Goal: Information Seeking & Learning: Find specific fact

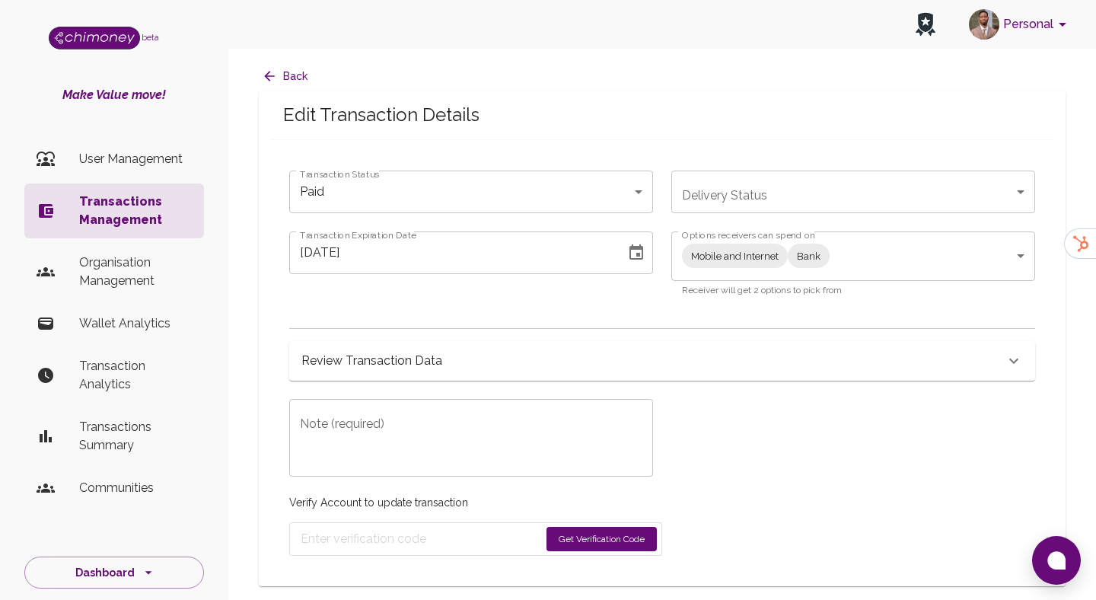
click at [124, 217] on p "Transactions Management" at bounding box center [135, 210] width 113 height 37
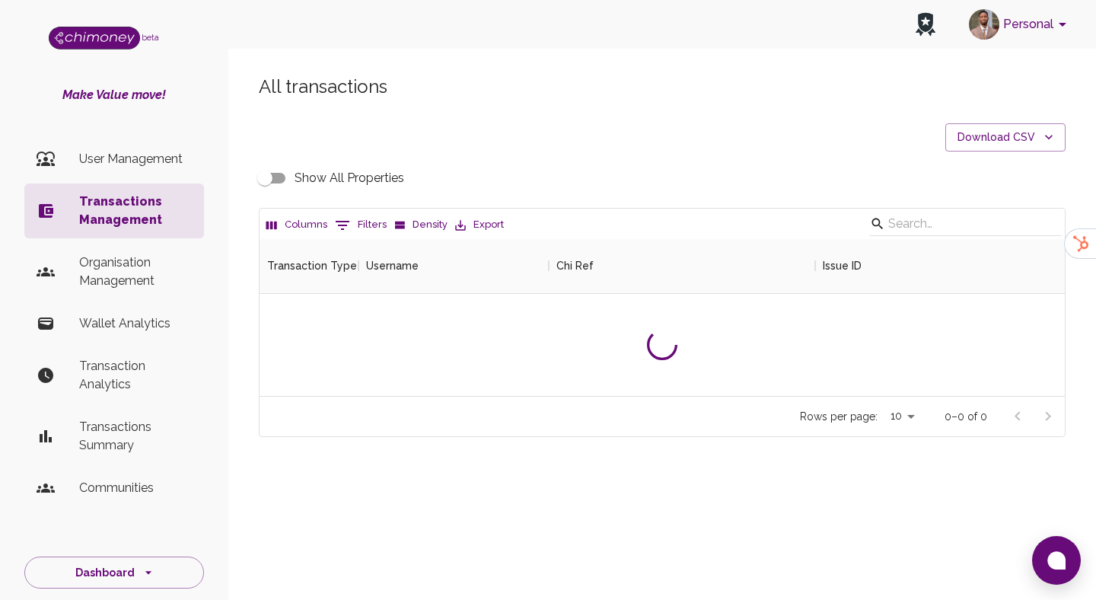
scroll to position [157, 805]
click at [124, 217] on p "Transactions Management" at bounding box center [135, 210] width 113 height 37
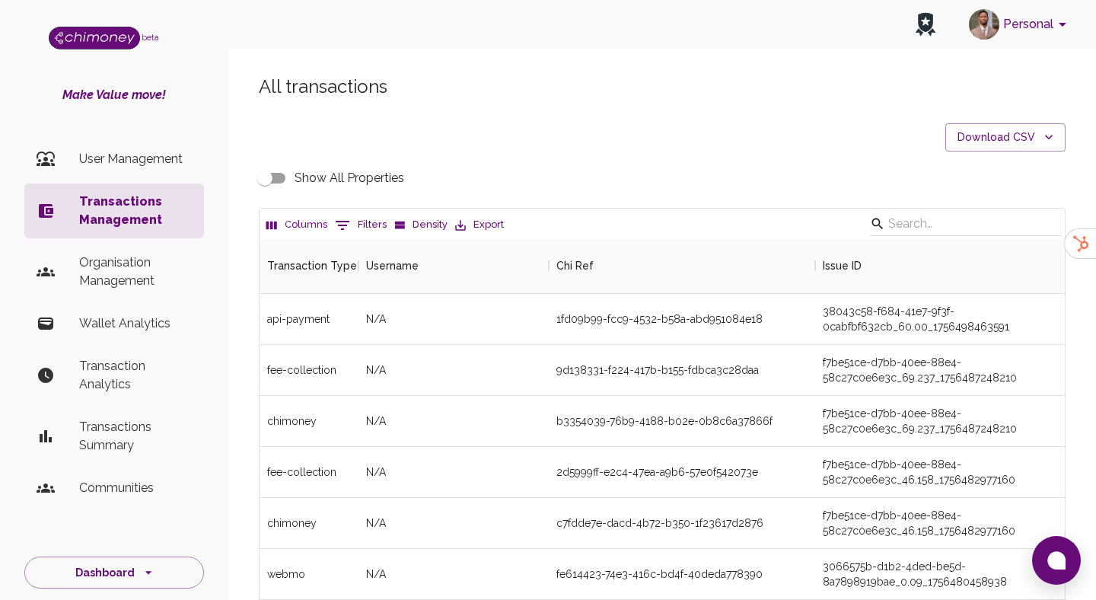
scroll to position [565, 805]
click at [361, 219] on button "0 Filters" at bounding box center [360, 225] width 59 height 24
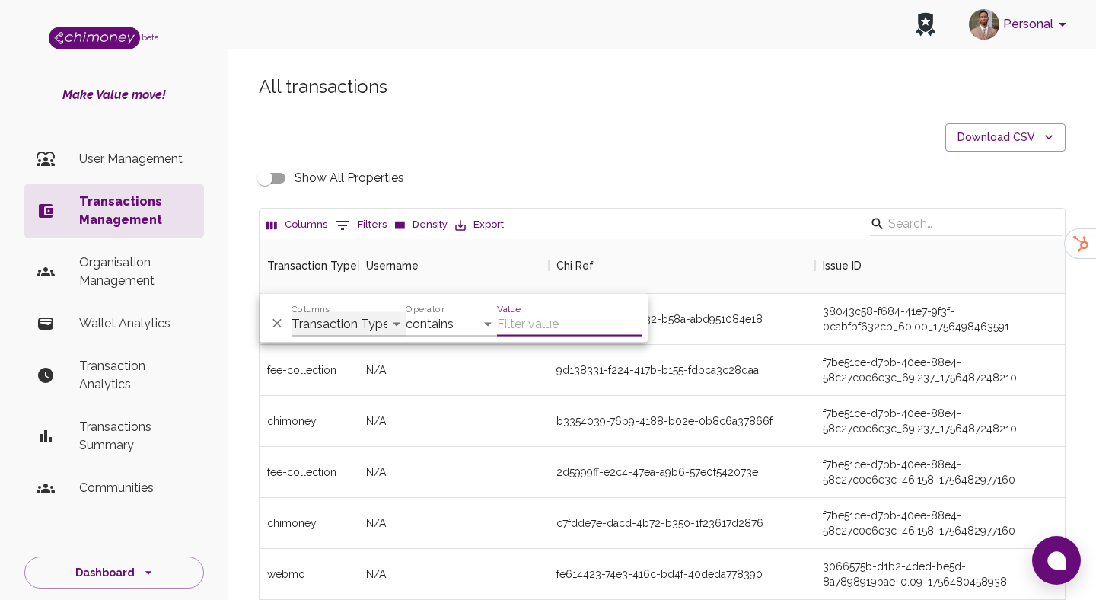
click at [349, 316] on select "Transaction Type Username Chi Ref Issue ID Value Amount Currency Fee ($) FX Rat…" at bounding box center [348, 324] width 114 height 24
select select "email"
click at [291, 312] on select "Transaction Type Username Chi Ref Issue ID Value Amount Currency Fee ($) FX Rat…" at bounding box center [348, 324] width 114 height 24
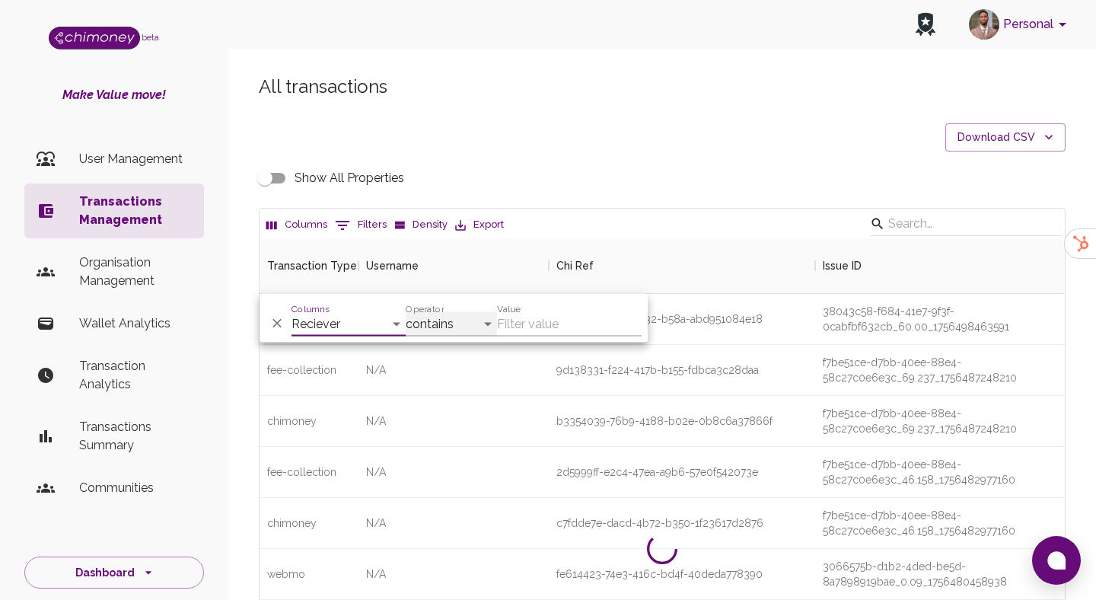
click at [437, 317] on select "contains equals starts with ends with is empty is not empty is any of" at bounding box center [451, 324] width 91 height 24
select select "equals"
click at [406, 312] on select "contains equals starts with ends with is empty is not empty is any of" at bounding box center [451, 324] width 91 height 24
click at [532, 316] on input "Value" at bounding box center [569, 324] width 145 height 24
paste input "[EMAIL_ADDRESS][DOMAIN_NAME]"
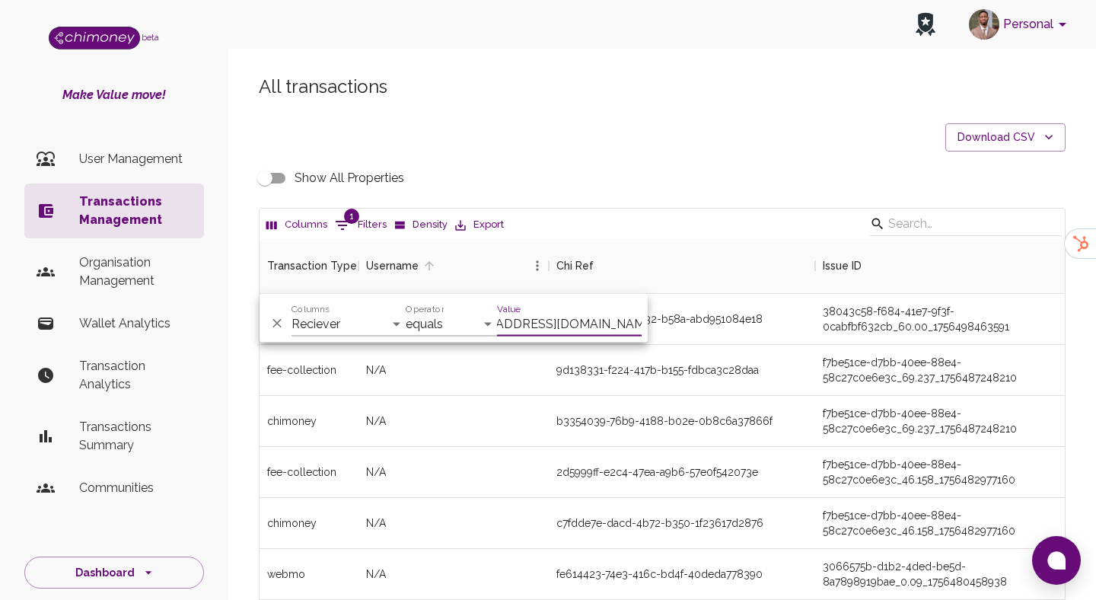
scroll to position [157, 805]
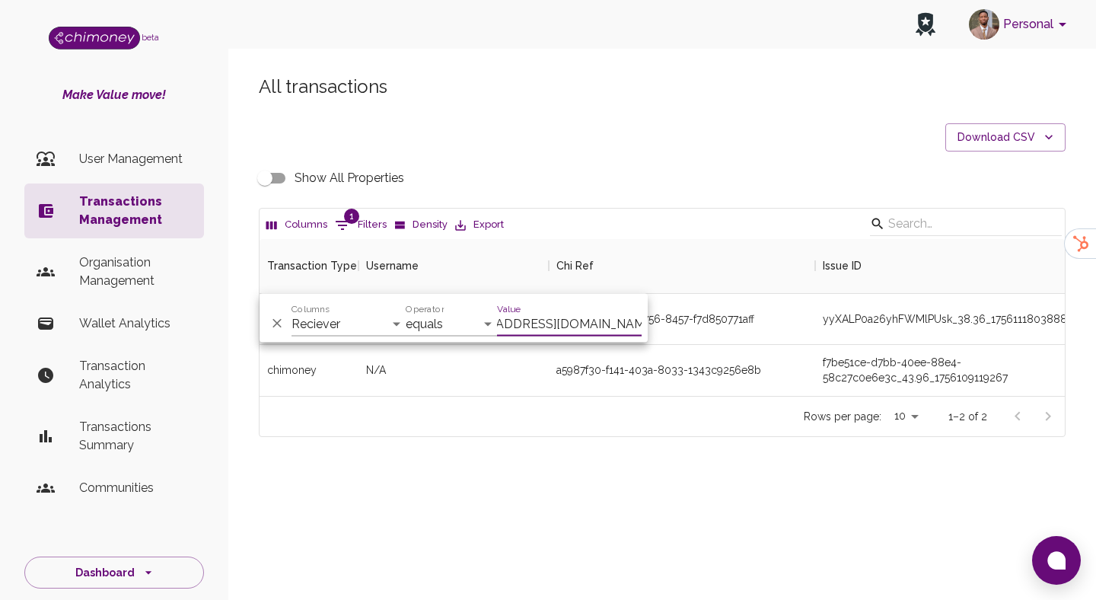
type input "[EMAIL_ADDRESS][DOMAIN_NAME]"
click at [576, 435] on div "Rows per page: 10 10 1–2 of 2" at bounding box center [661, 416] width 805 height 40
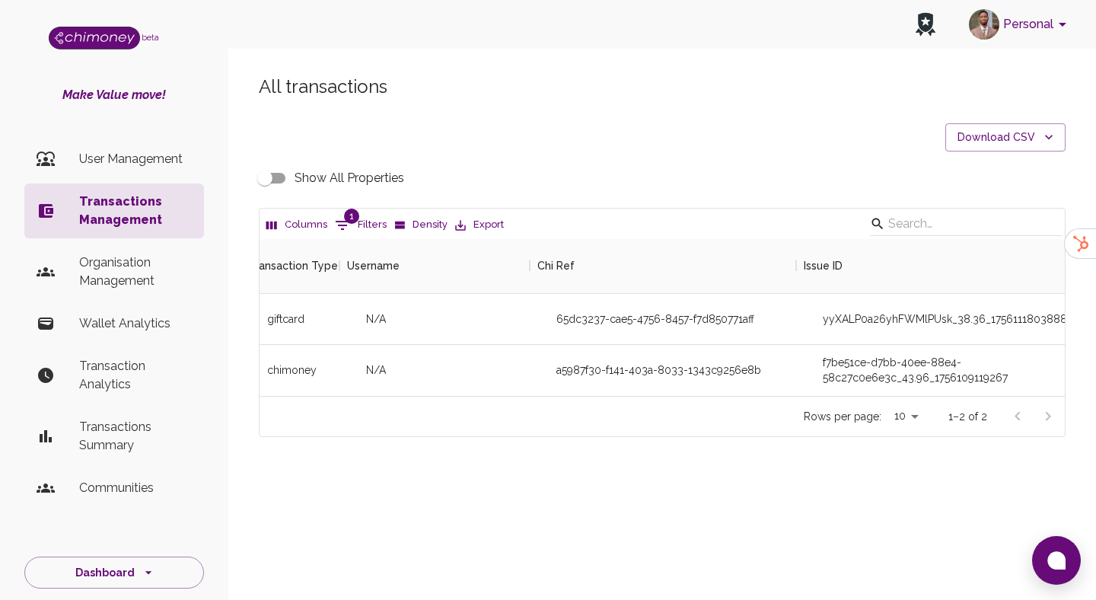
scroll to position [0, 21]
click at [279, 167] on input "Show All Properties" at bounding box center [264, 178] width 87 height 29
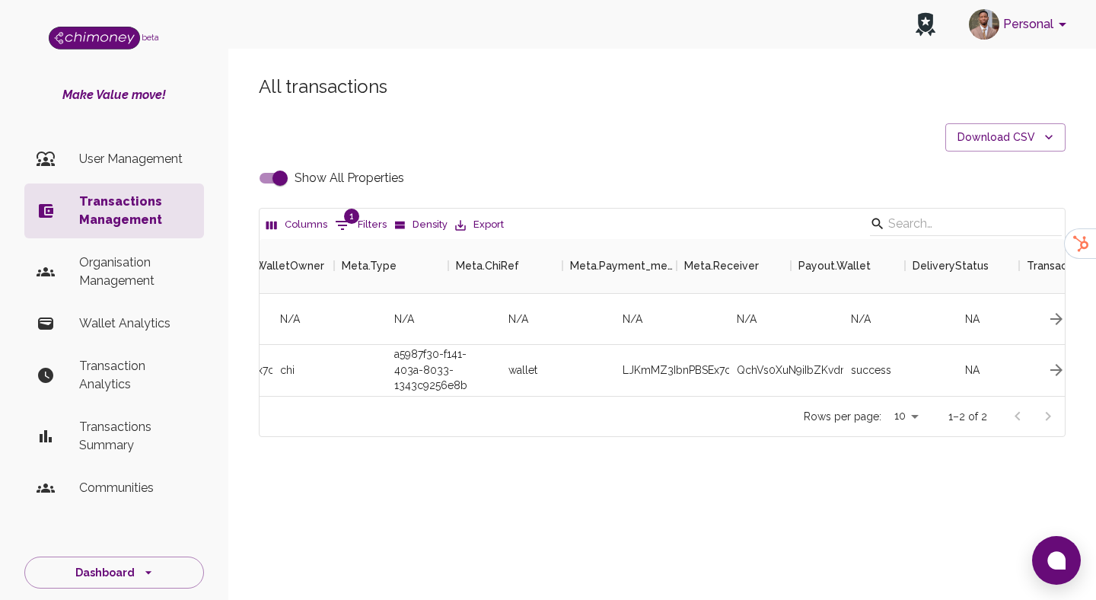
scroll to position [0, 9527]
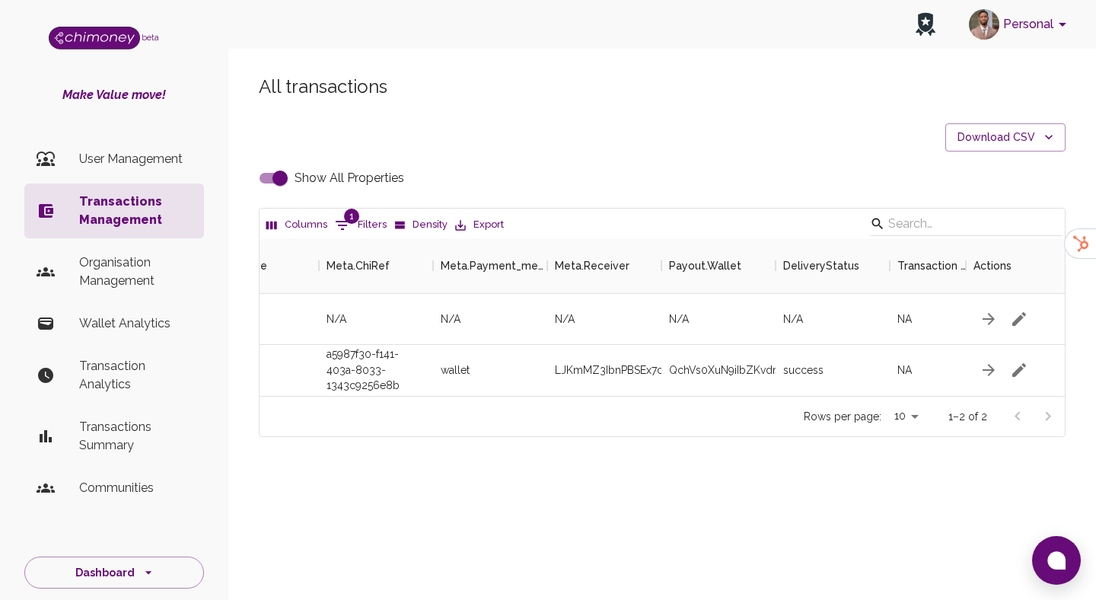
click at [286, 187] on input "Show All Properties" at bounding box center [280, 178] width 87 height 29
checkbox input "false"
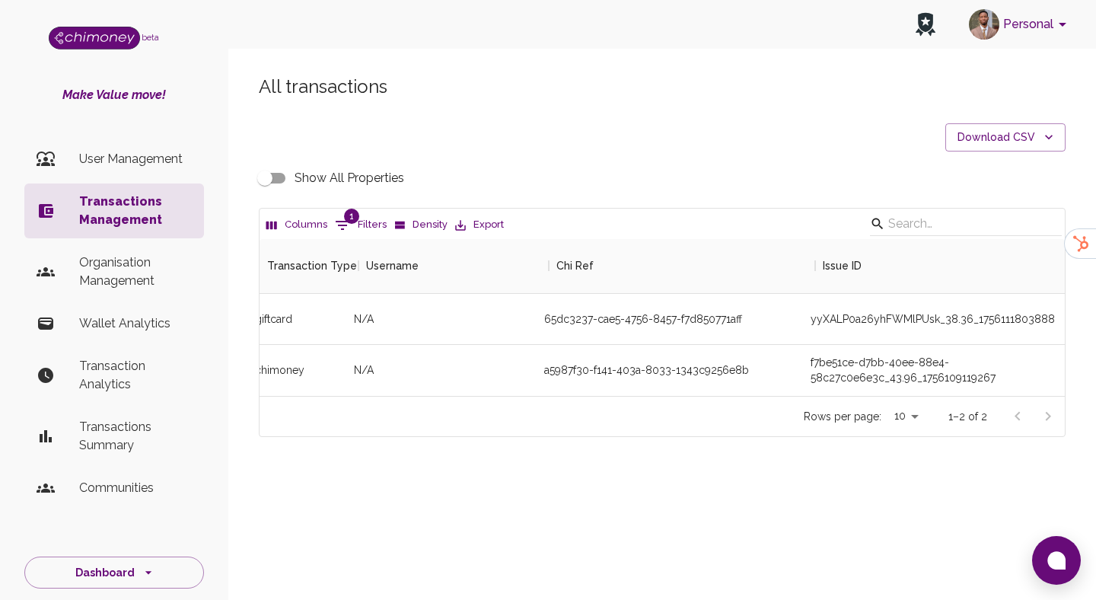
scroll to position [0, 0]
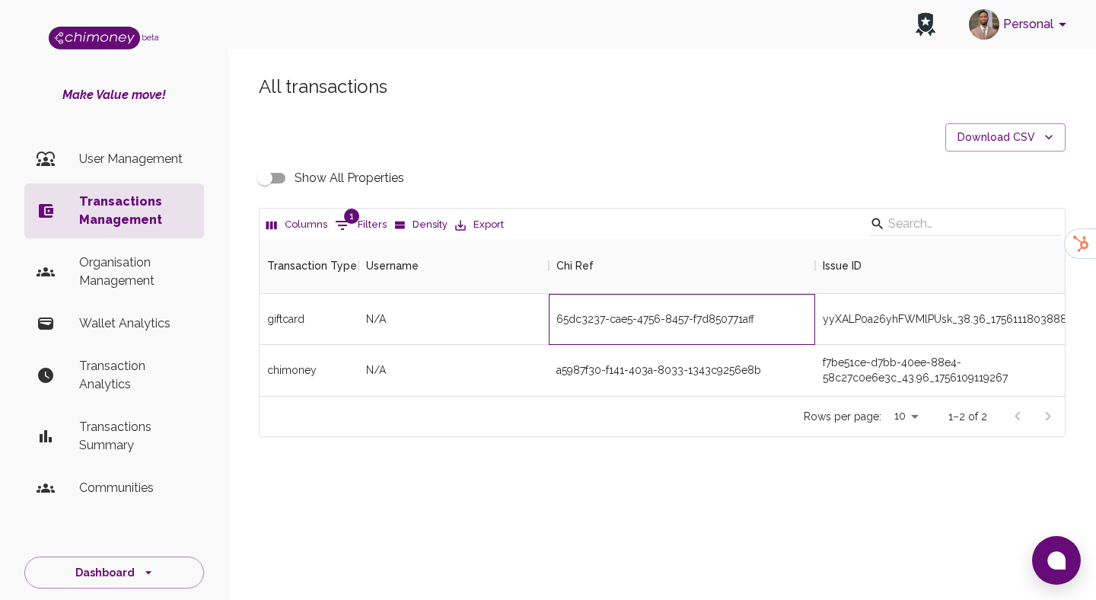
click at [596, 316] on div "65dc3237-cae5-4756-8457-f7d850771aff" at bounding box center [682, 319] width 266 height 51
copy div "65dc3237-cae5-4756-8457-f7d850771aff"
